Goal: Navigation & Orientation: Find specific page/section

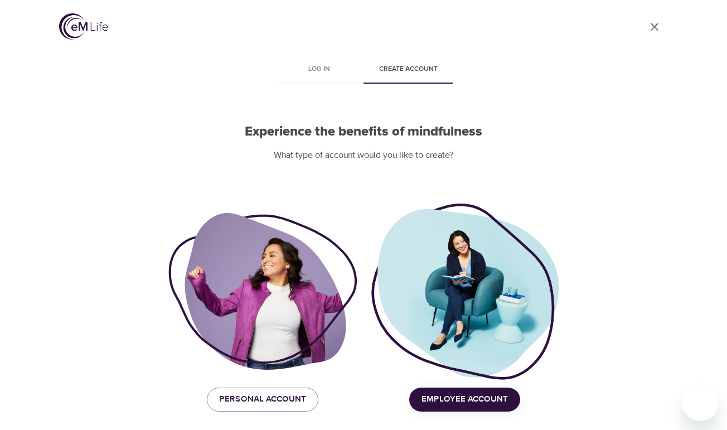
click at [71, 25] on img at bounding box center [83, 26] width 49 height 26
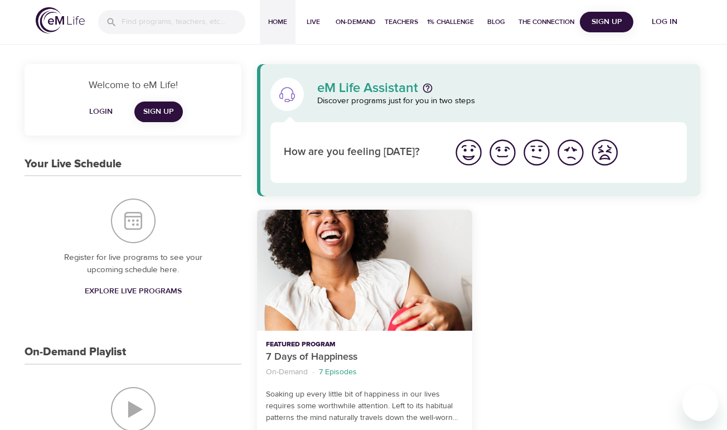
click at [56, 18] on img at bounding box center [60, 20] width 49 height 26
click at [279, 25] on span "Home" at bounding box center [277, 22] width 27 height 12
